Goal: Navigation & Orientation: Find specific page/section

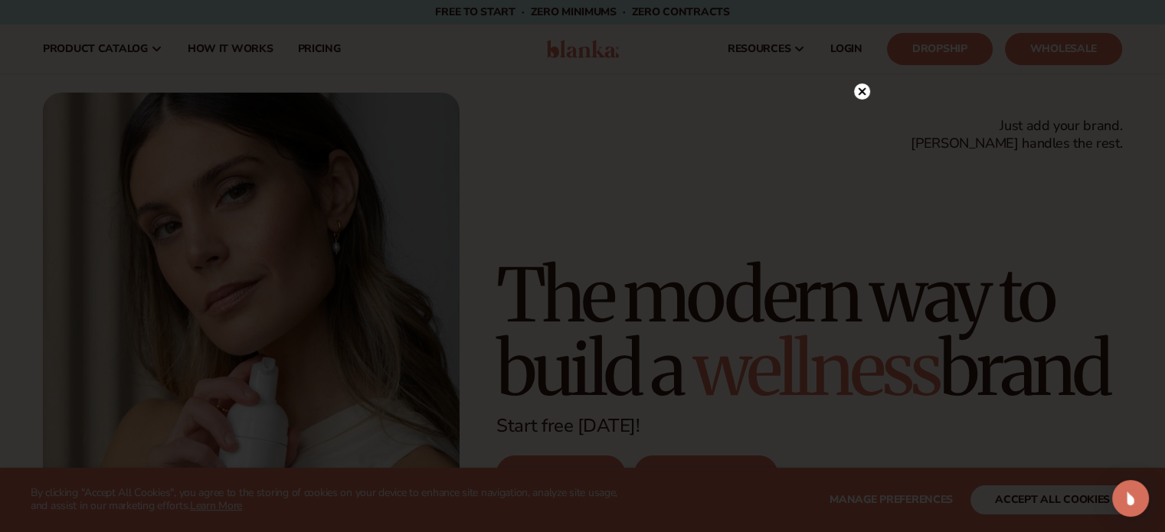
click at [863, 88] on circle at bounding box center [862, 92] width 16 height 16
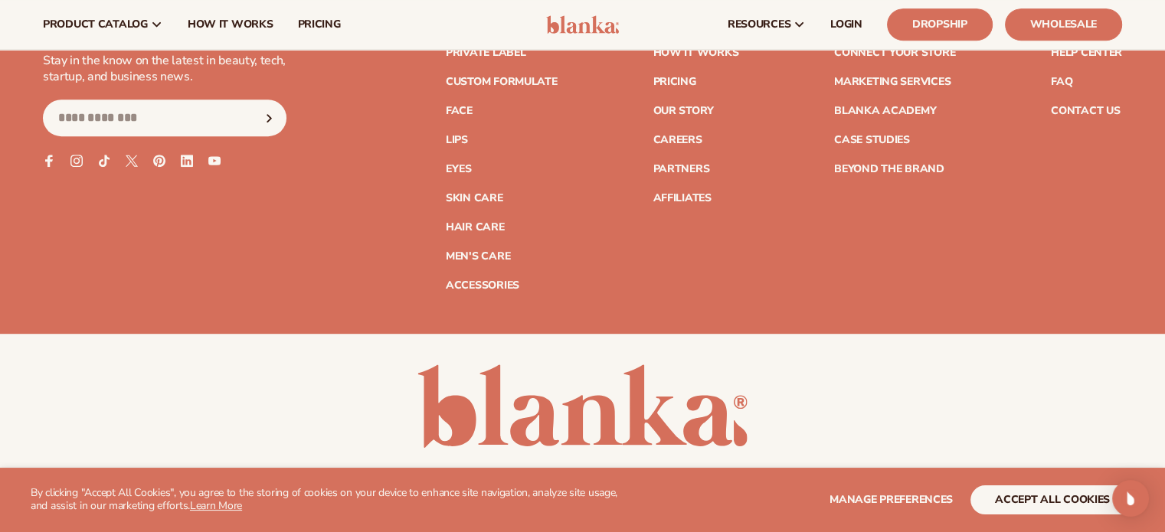
scroll to position [6598, 0]
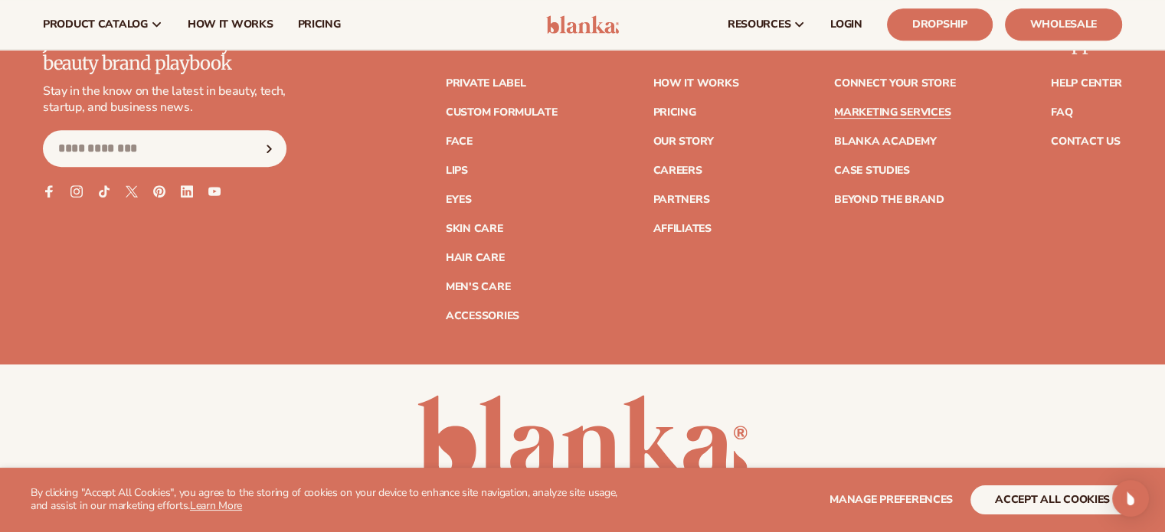
click at [894, 110] on link "Marketing services" at bounding box center [892, 112] width 116 height 11
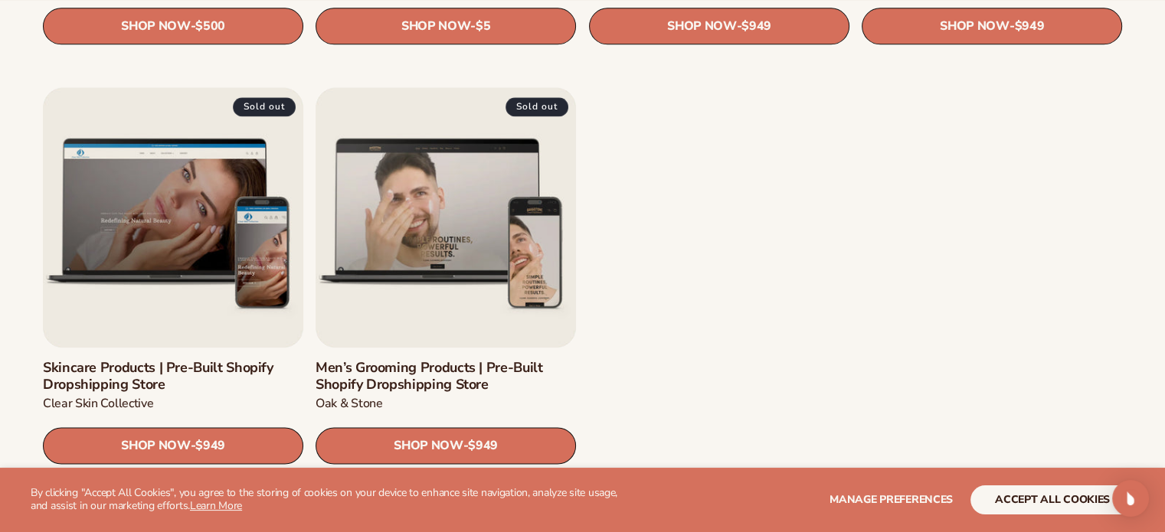
scroll to position [2115, 0]
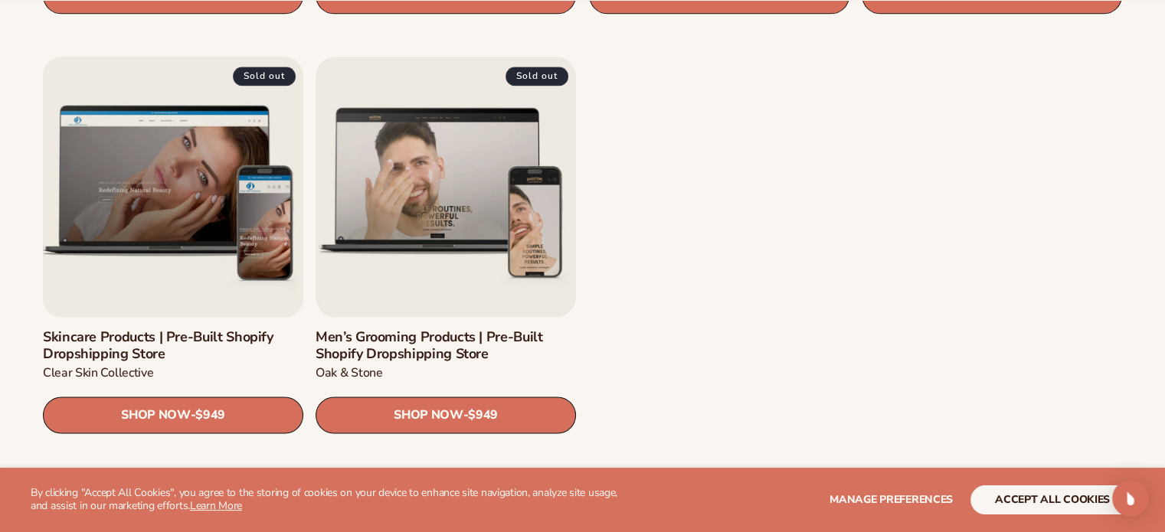
click at [175, 330] on link "Skincare Products | Pre-Built Shopify Dropshipping Store" at bounding box center [173, 346] width 260 height 33
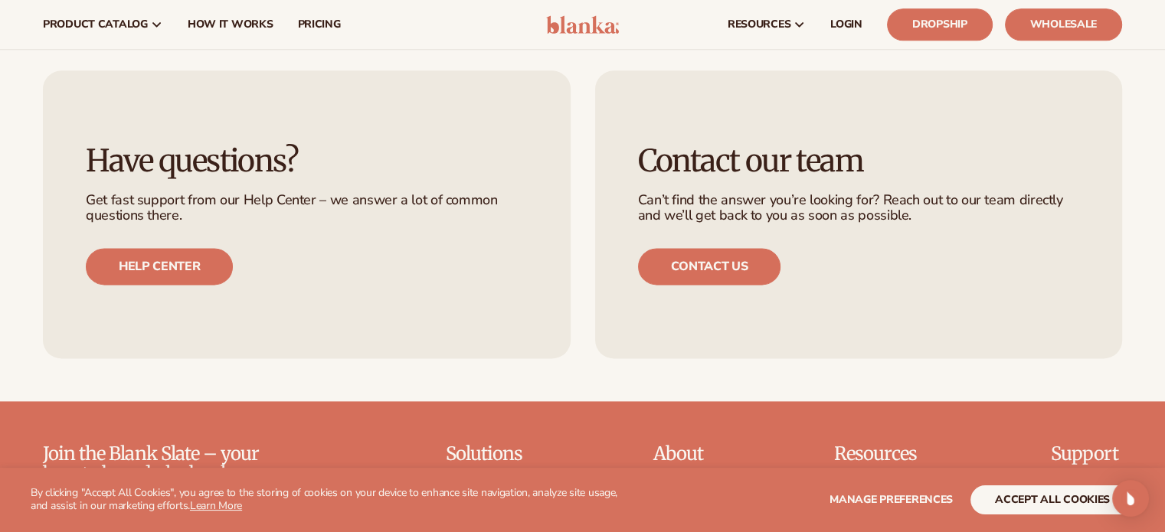
scroll to position [1992, 0]
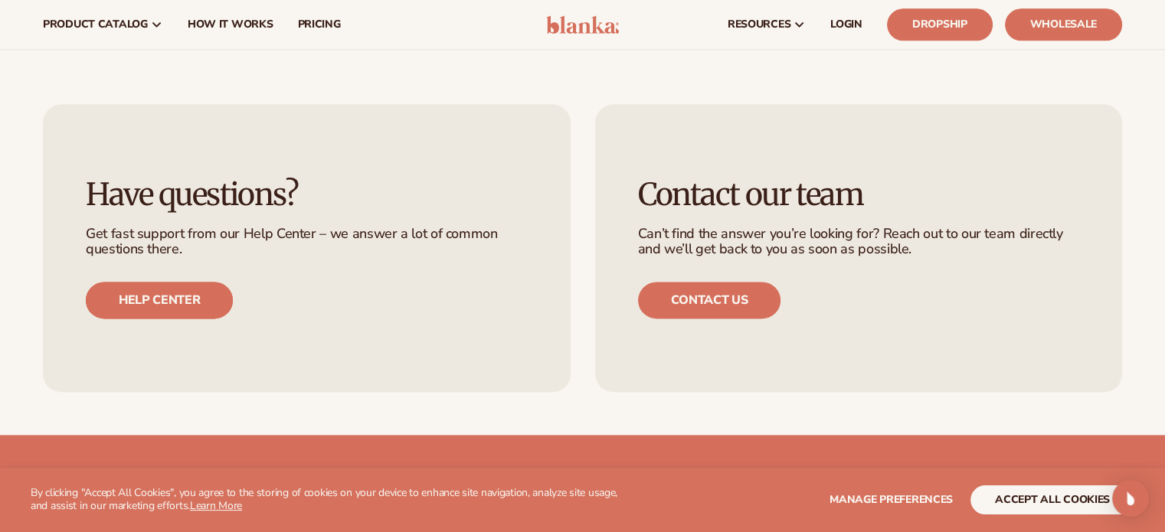
click at [143, 308] on link "Help center" at bounding box center [159, 300] width 147 height 37
